Goal: Information Seeking & Learning: Learn about a topic

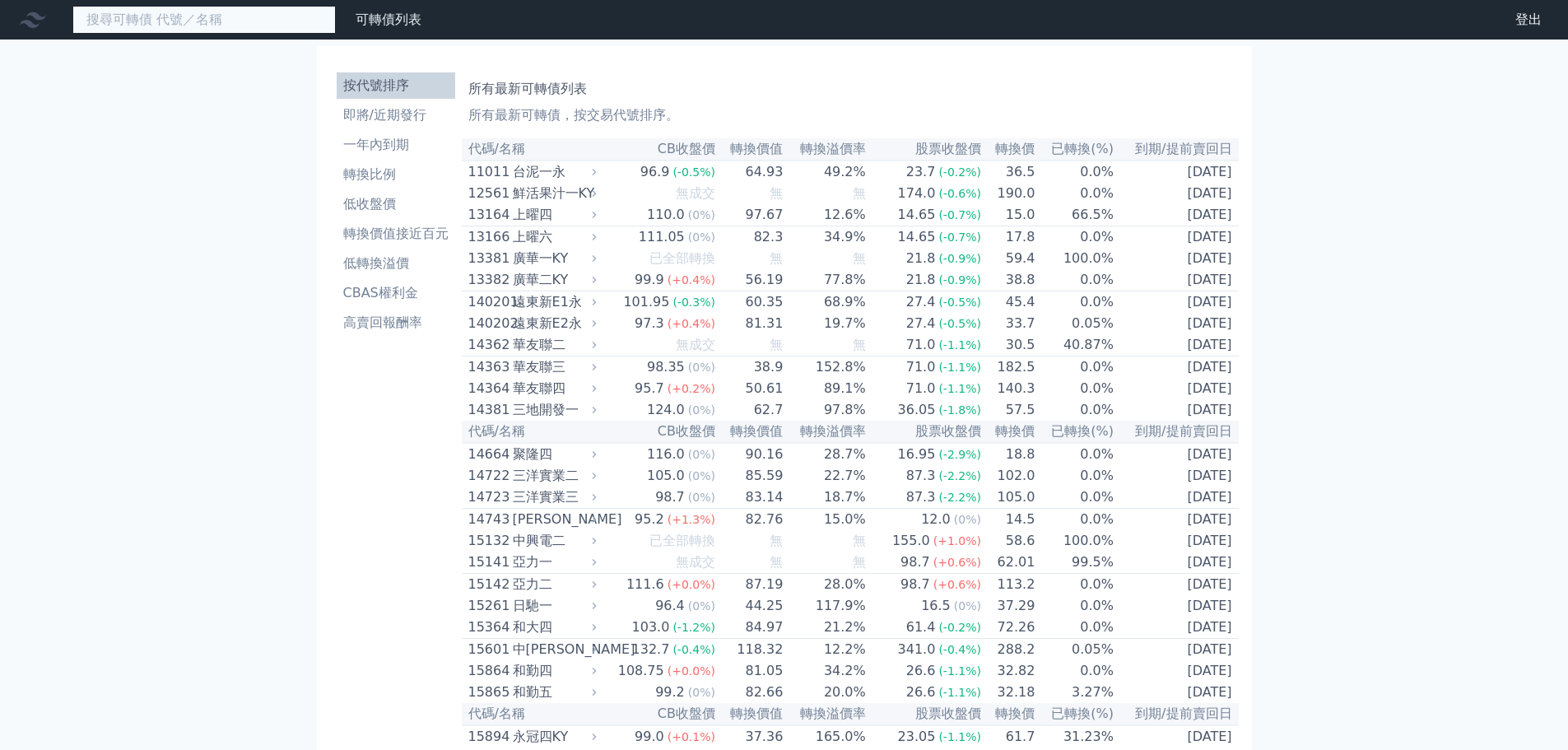
click at [219, 20] on input at bounding box center [204, 19] width 264 height 28
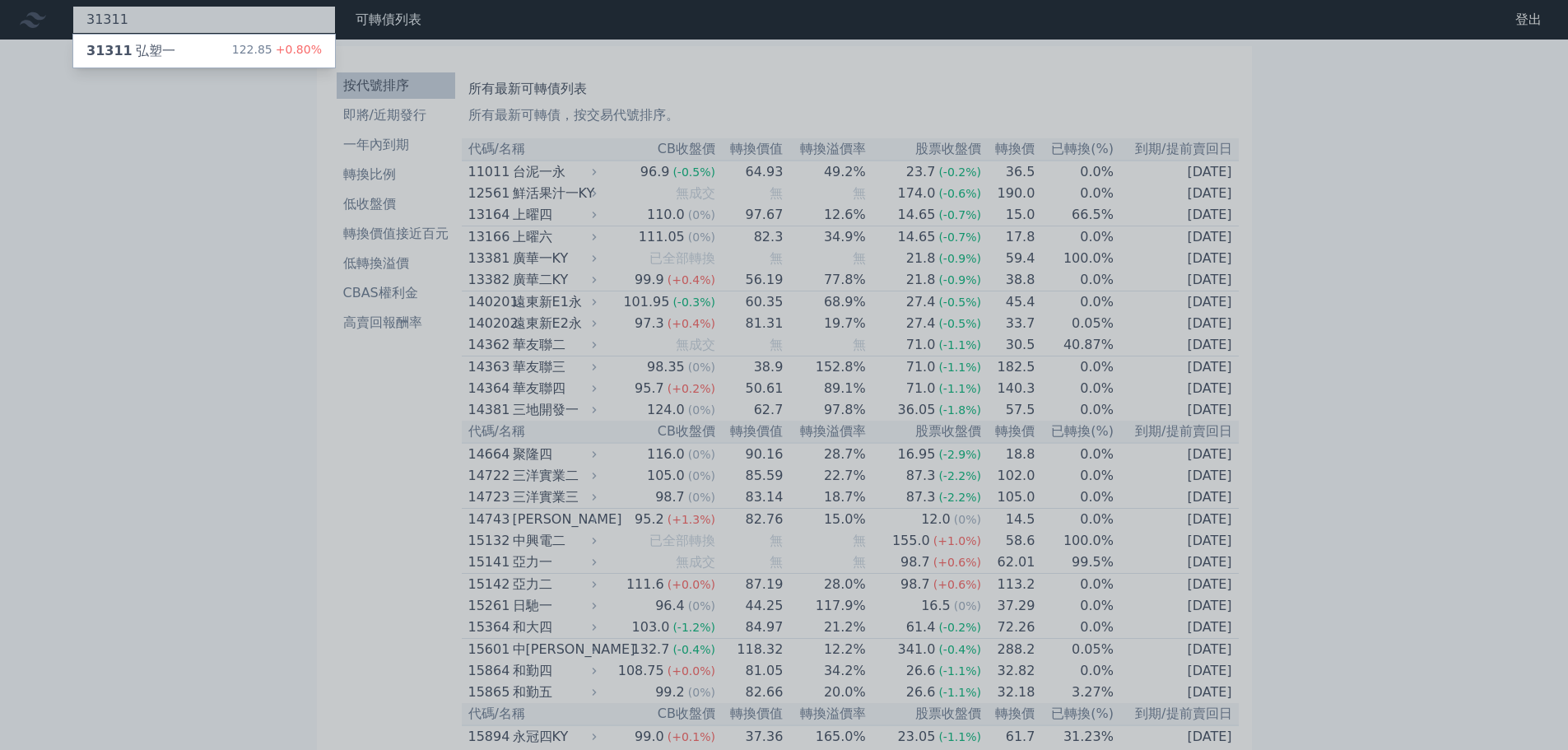
type input "31311"
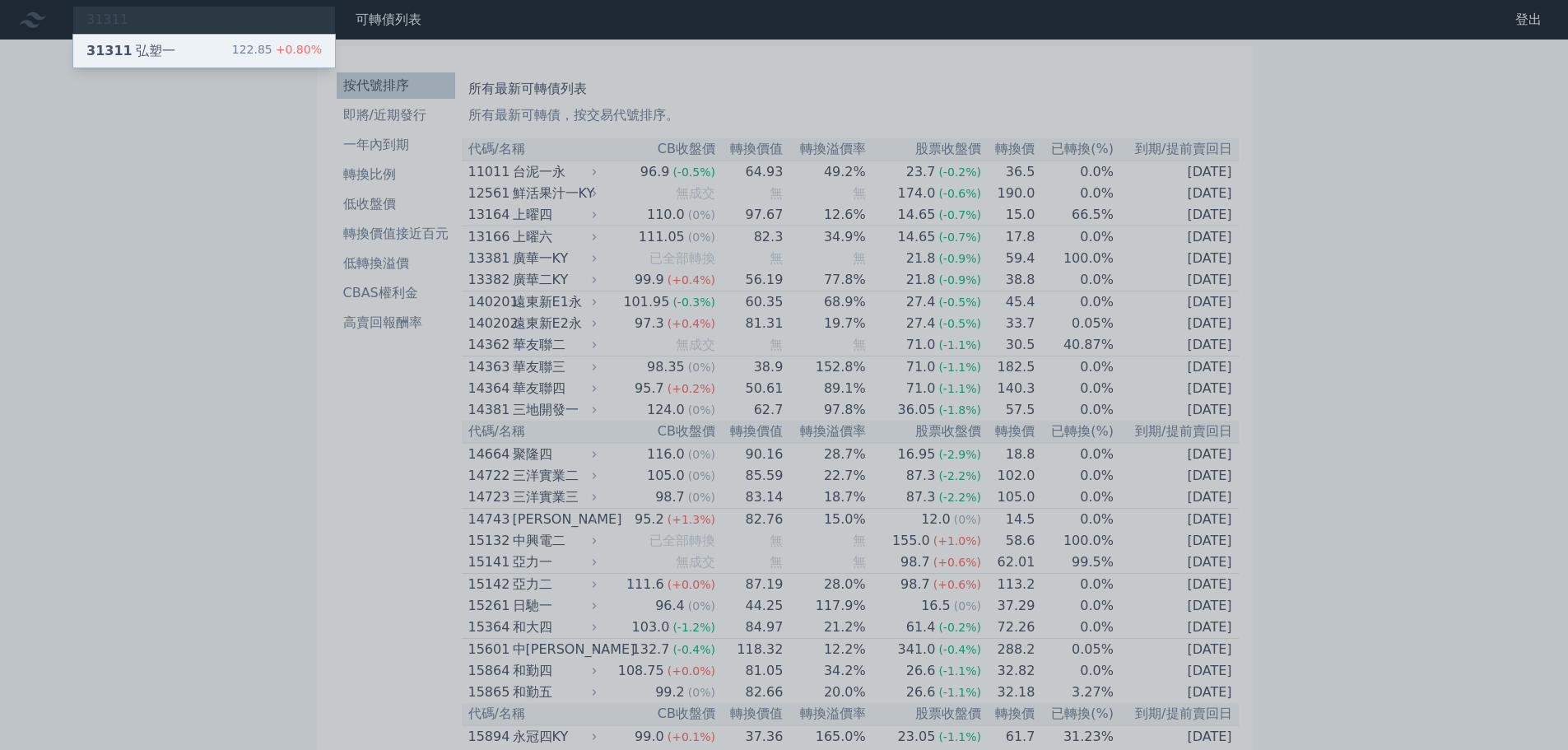
click at [165, 54] on div "31311 弘塑一" at bounding box center [130, 51] width 89 height 20
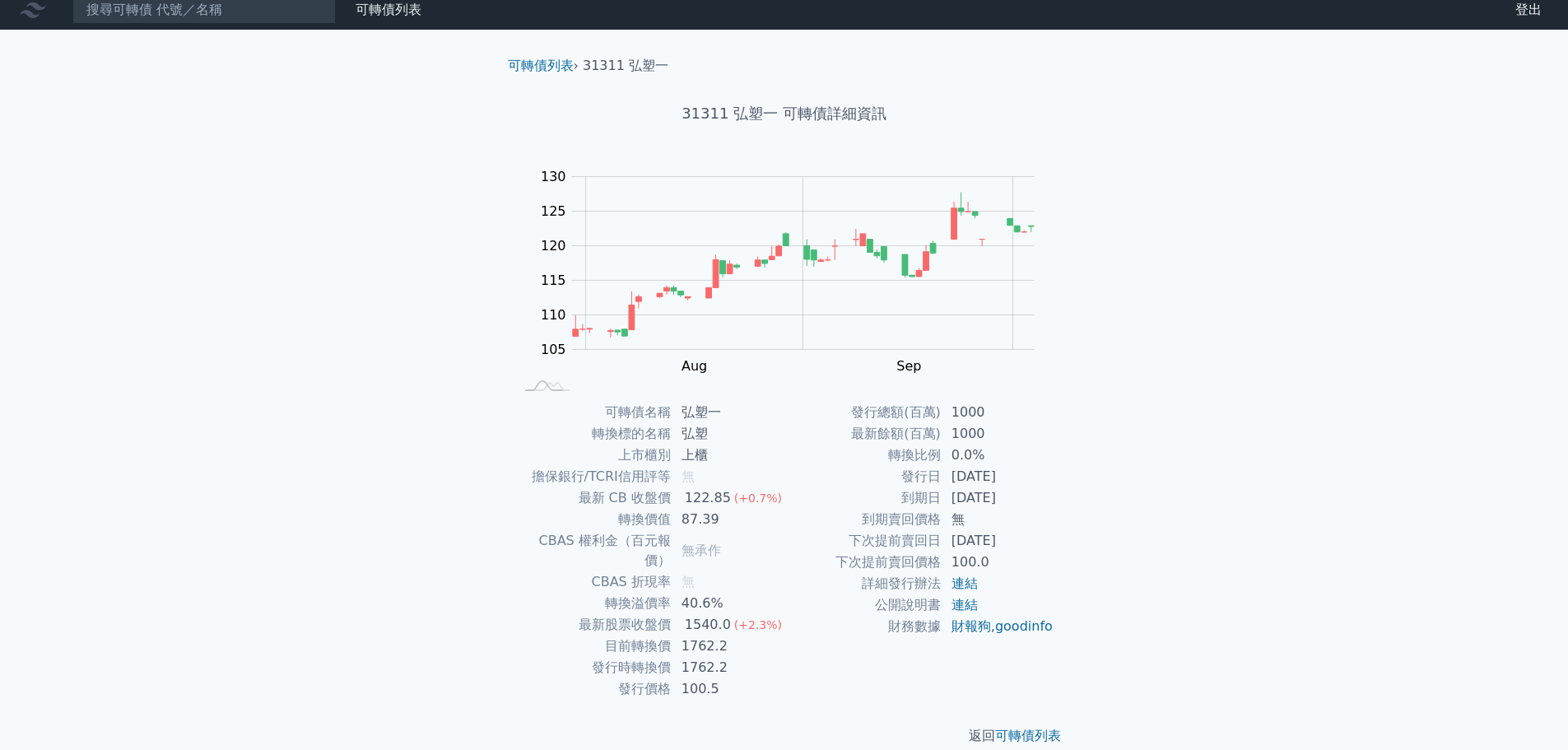
scroll to position [12, 0]
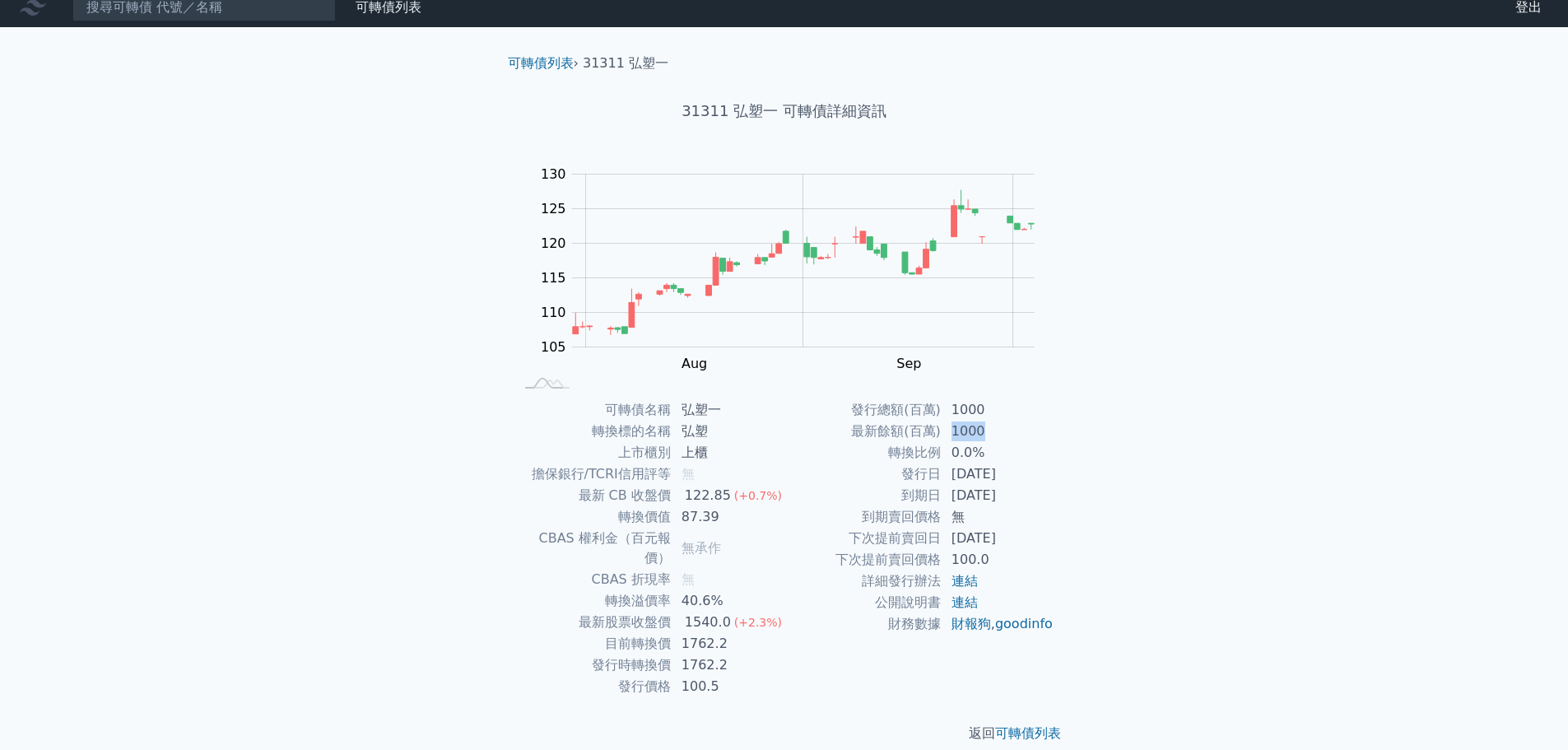
drag, startPoint x: 953, startPoint y: 431, endPoint x: 996, endPoint y: 431, distance: 43.0
click at [996, 431] on td "1000" at bounding box center [997, 430] width 113 height 21
drag, startPoint x: 682, startPoint y: 582, endPoint x: 749, endPoint y: 583, distance: 67.0
click at [749, 590] on td "40.6%" at bounding box center [727, 600] width 113 height 21
drag, startPoint x: 682, startPoint y: 516, endPoint x: 753, endPoint y: 516, distance: 71.0
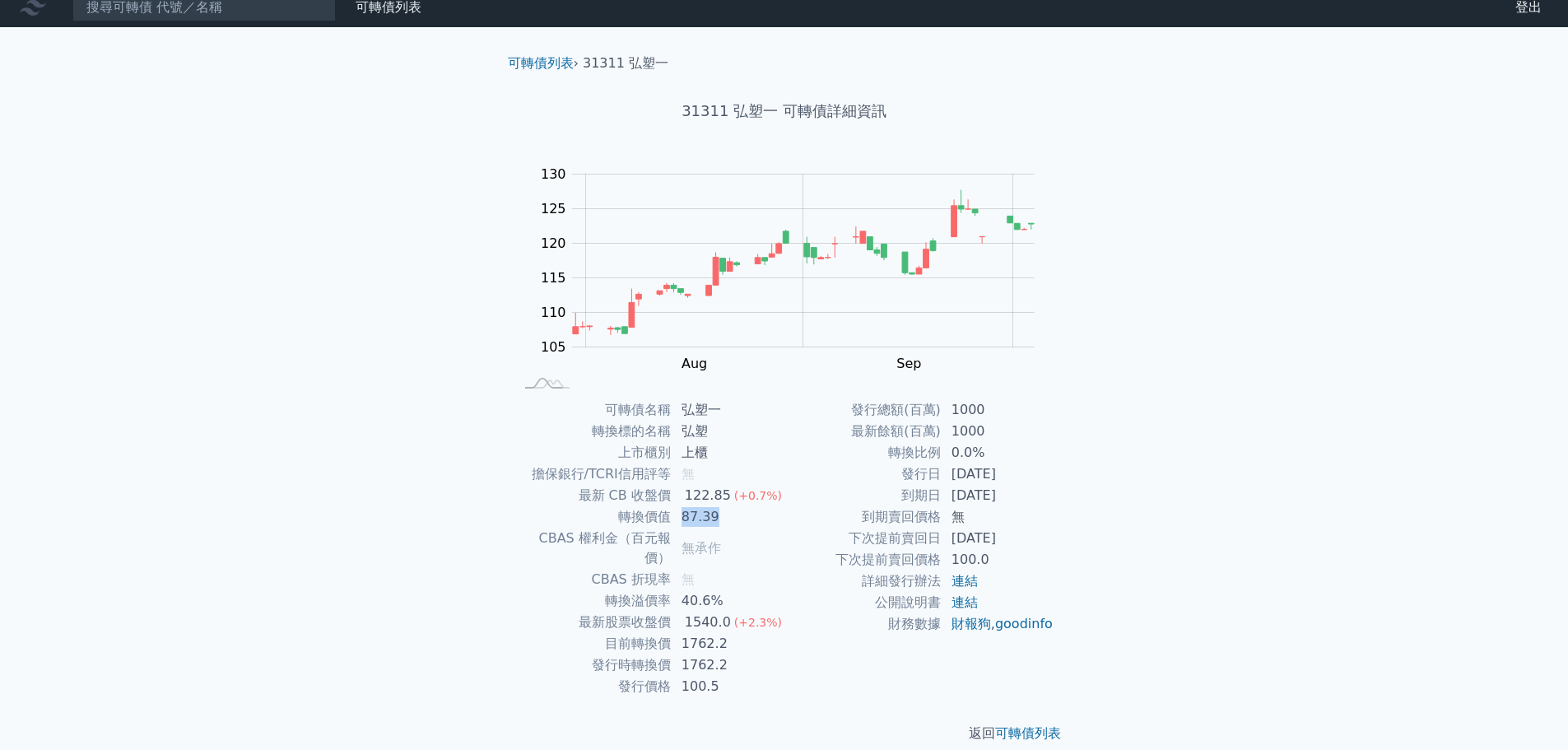
click at [753, 516] on td "87.39" at bounding box center [727, 516] width 113 height 21
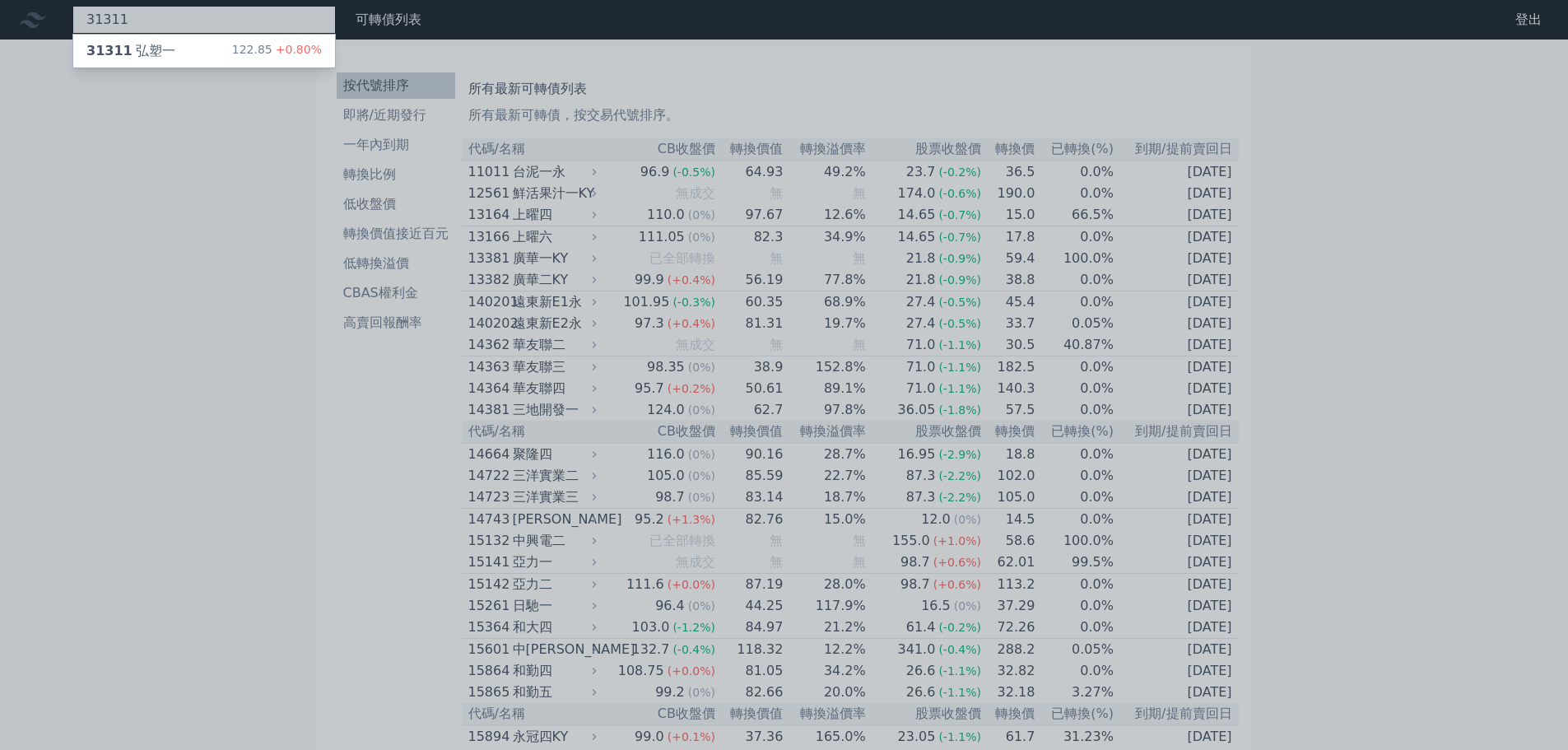
click at [180, 20] on div "31311 31311 弘塑一 122.85 +0.80%" at bounding box center [204, 19] width 264 height 28
type input "31312"
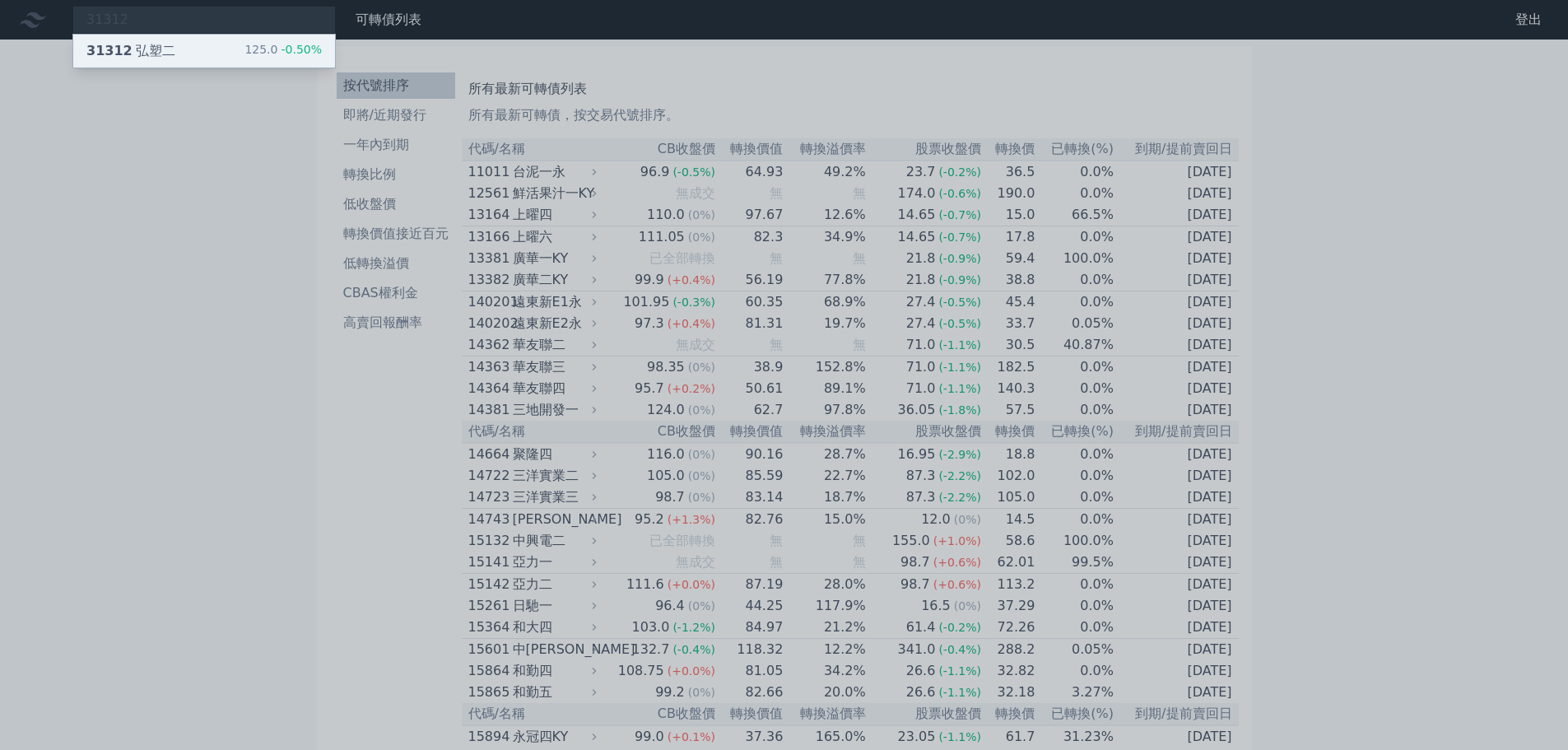
click at [135, 43] on div "31312 弘塑二" at bounding box center [130, 51] width 89 height 20
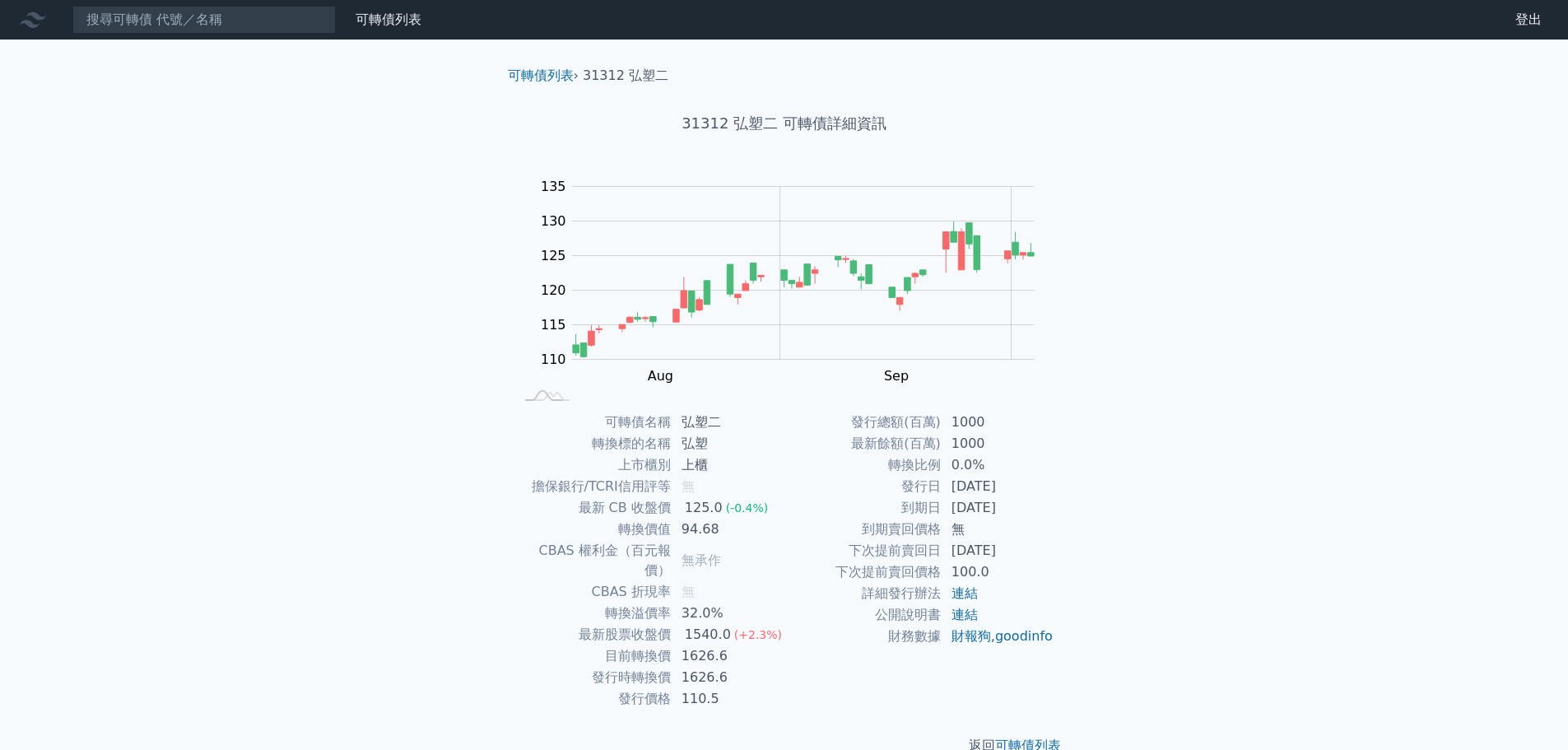
click at [973, 423] on td "1000" at bounding box center [997, 421] width 113 height 21
drag, startPoint x: 973, startPoint y: 423, endPoint x: 973, endPoint y: 445, distance: 22.0
click at [973, 445] on tbody "發行總額(百萬) 1000 最新餘額(百萬) 1000 轉換比例 0.0% 發行日 2025-08-05 到期日 2030-08-05 到期賣回價格 無 下次…" at bounding box center [920, 528] width 270 height 235
click at [973, 445] on td "1000" at bounding box center [997, 443] width 113 height 21
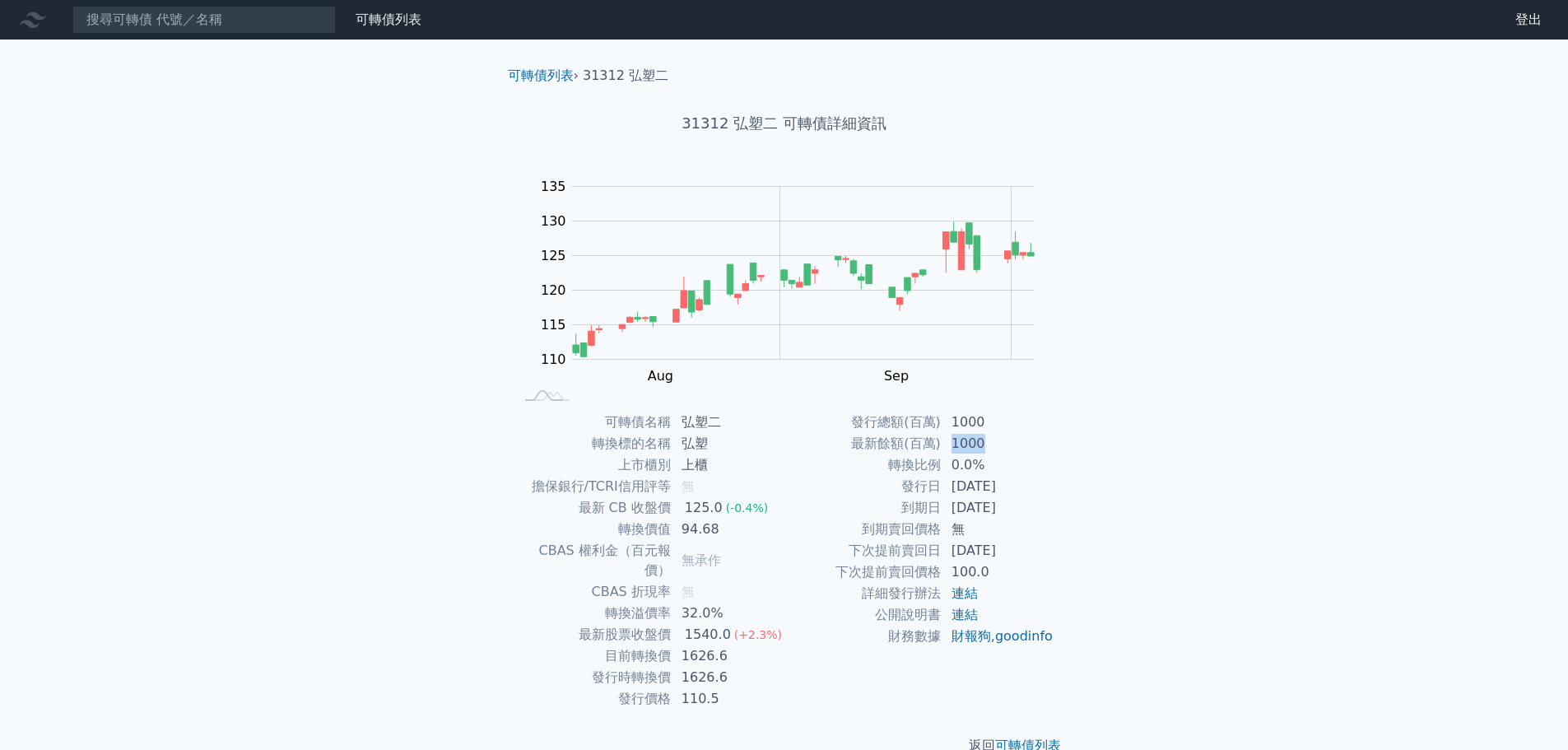
click at [973, 445] on td "1000" at bounding box center [997, 443] width 113 height 21
drag, startPoint x: 973, startPoint y: 445, endPoint x: 924, endPoint y: 429, distance: 51.5
click at [924, 429] on tbody "發行總額(百萬) 1000 最新餘額(百萬) 1000 轉換比例 0.0% 發行日 2025-08-05 到期日 2030-08-05 到期賣回價格 無 下次…" at bounding box center [920, 528] width 270 height 235
click at [924, 429] on td "發行總額(百萬)" at bounding box center [864, 421] width 158 height 21
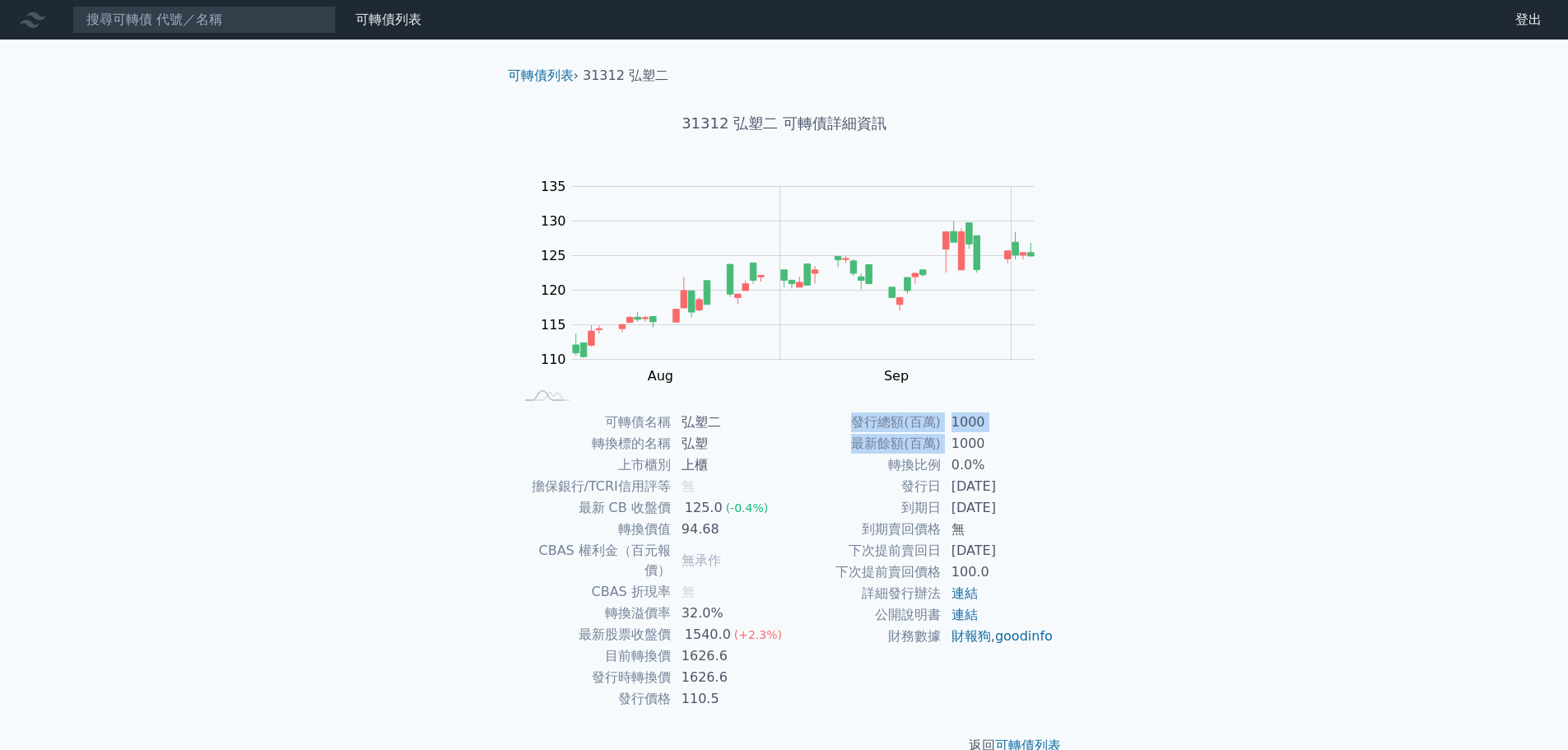
drag, startPoint x: 924, startPoint y: 429, endPoint x: 934, endPoint y: 442, distance: 16.4
click at [934, 442] on tbody "發行總額(百萬) 1000 最新餘額(百萬) 1000 轉換比例 0.0% 發行日 2025-08-05 到期日 2030-08-05 到期賣回價格 無 下次…" at bounding box center [920, 528] width 270 height 235
click at [693, 533] on td "94.68" at bounding box center [727, 528] width 113 height 21
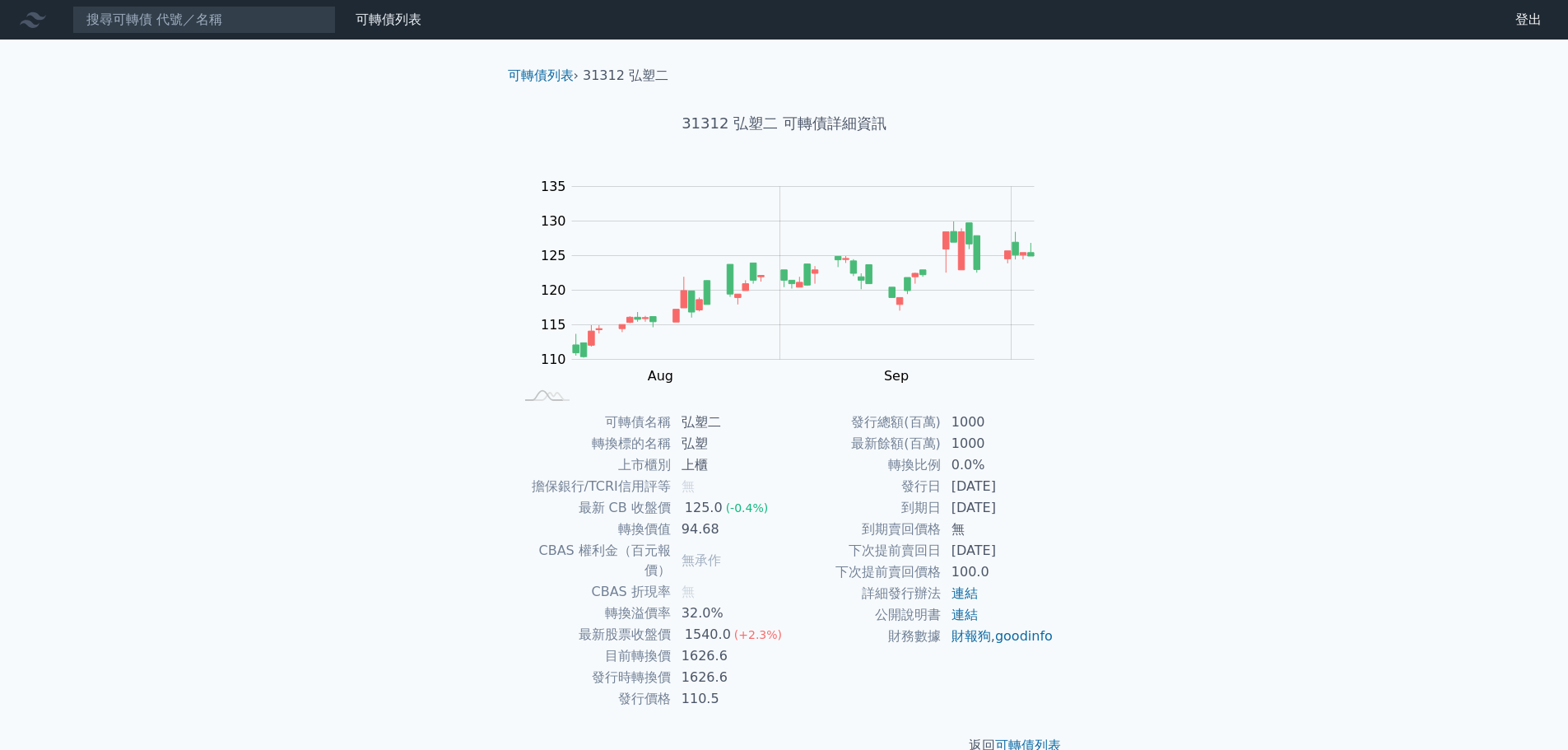
click at [793, 536] on td "到期賣回價格" at bounding box center [864, 528] width 158 height 21
drag, startPoint x: 686, startPoint y: 608, endPoint x: 768, endPoint y: 609, distance: 82.0
click at [760, 624] on td "1540.0 (+2.3%)" at bounding box center [727, 634] width 113 height 21
click at [779, 624] on td "1540.0 (+2.3%)" at bounding box center [727, 634] width 113 height 21
